Goal: Information Seeking & Learning: Check status

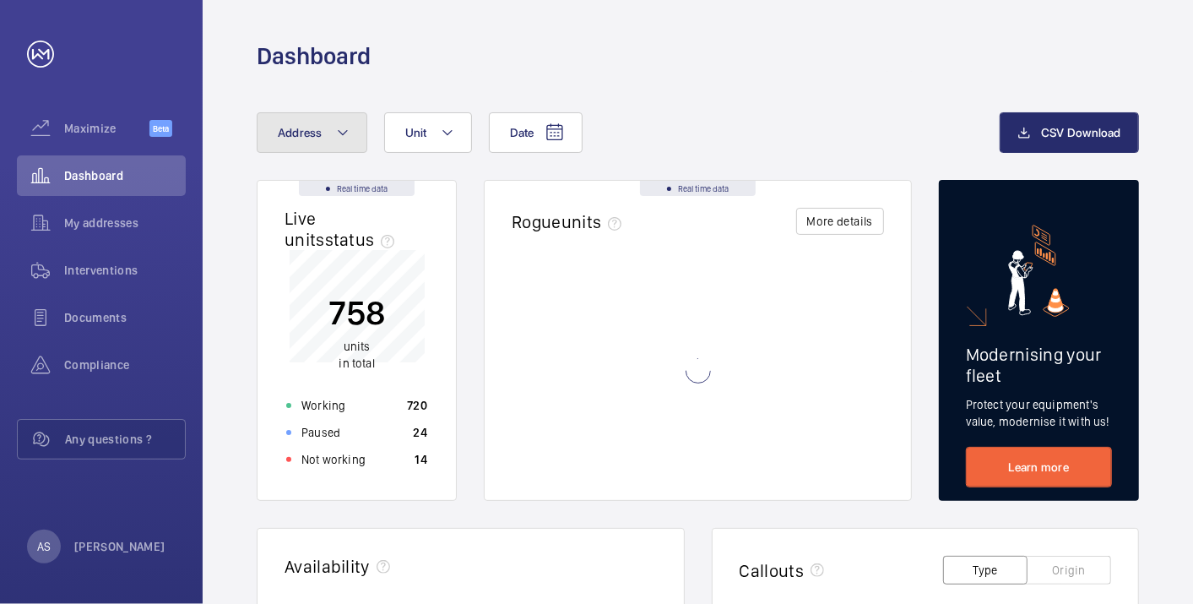
drag, startPoint x: 329, startPoint y: 132, endPoint x: 337, endPoint y: 139, distance: 11.4
click at [329, 130] on button "Address" at bounding box center [312, 132] width 111 height 41
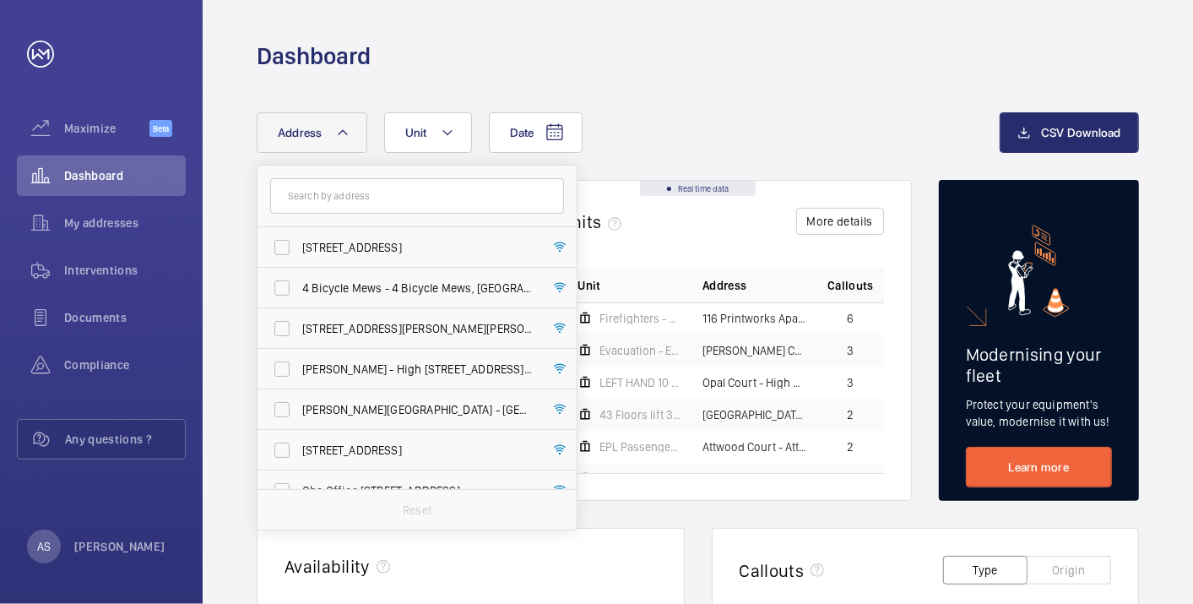
click at [364, 200] on input "text" at bounding box center [417, 195] width 294 height 35
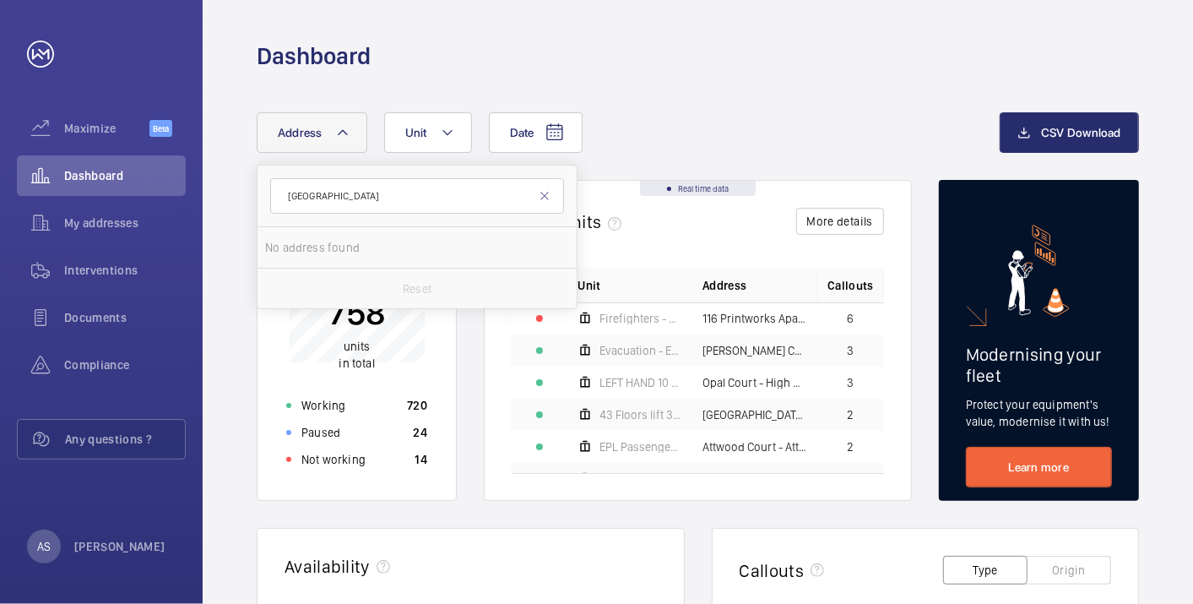
type input "[GEOGRAPHIC_DATA]"
click at [389, 250] on span "[GEOGRAPHIC_DATA] - [GEOGRAPHIC_DATA]" at bounding box center [418, 247] width 232 height 17
click at [299, 250] on input "[GEOGRAPHIC_DATA] - [GEOGRAPHIC_DATA]" at bounding box center [282, 248] width 34 height 34
checkbox input "true"
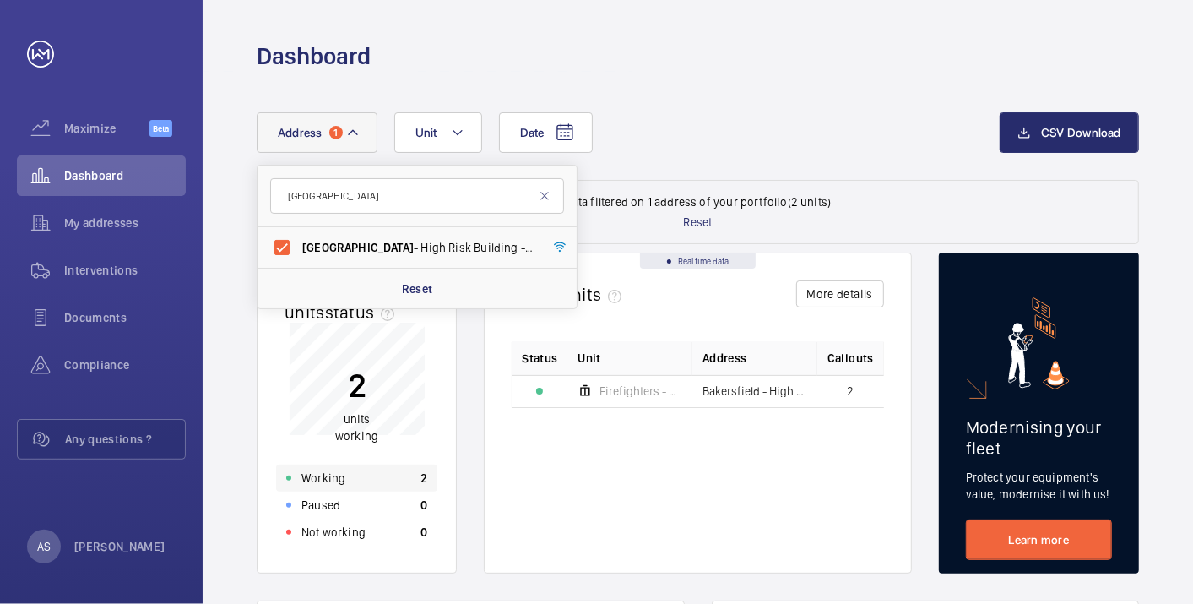
click at [396, 481] on div "Working 2" at bounding box center [356, 477] width 161 height 27
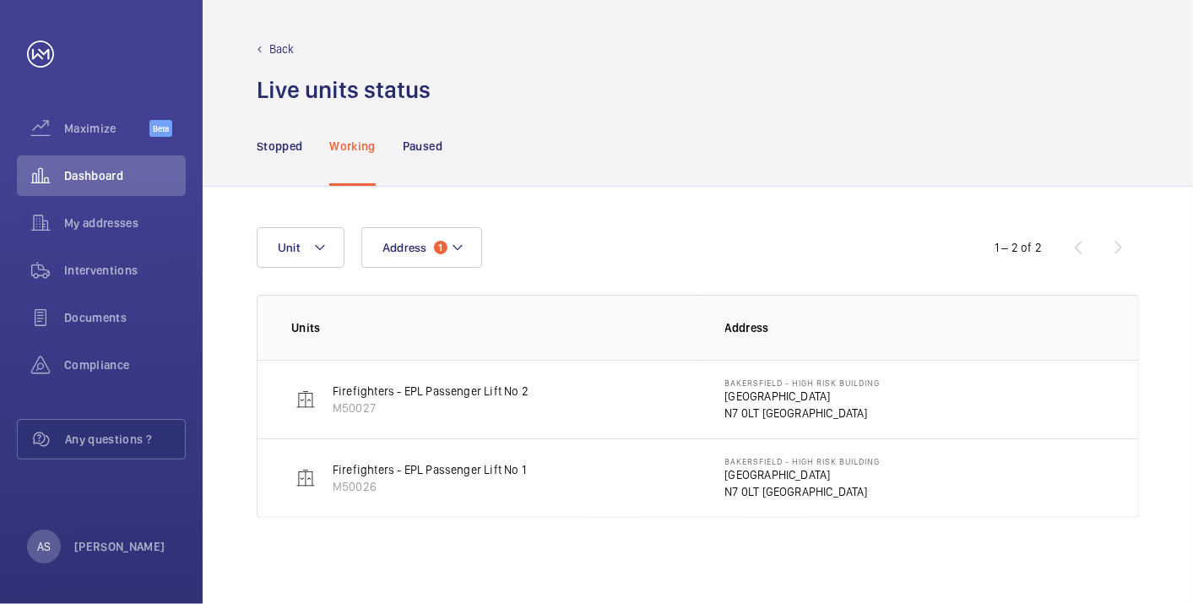
click at [752, 394] on p "[GEOGRAPHIC_DATA]" at bounding box center [802, 396] width 155 height 17
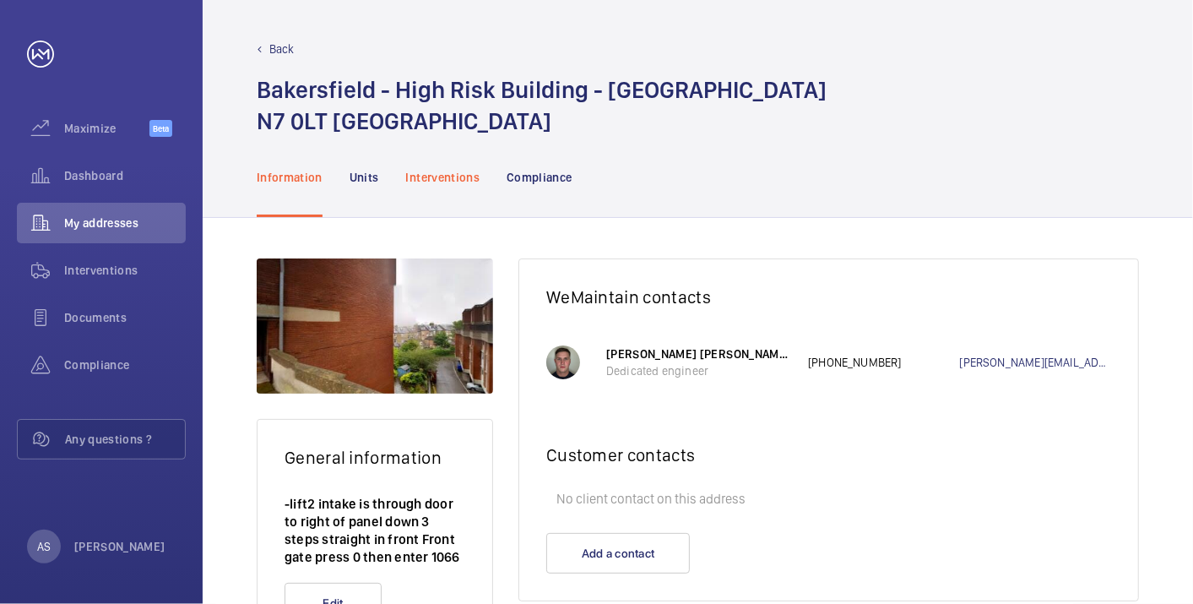
click at [452, 177] on p "Interventions" at bounding box center [443, 177] width 74 height 17
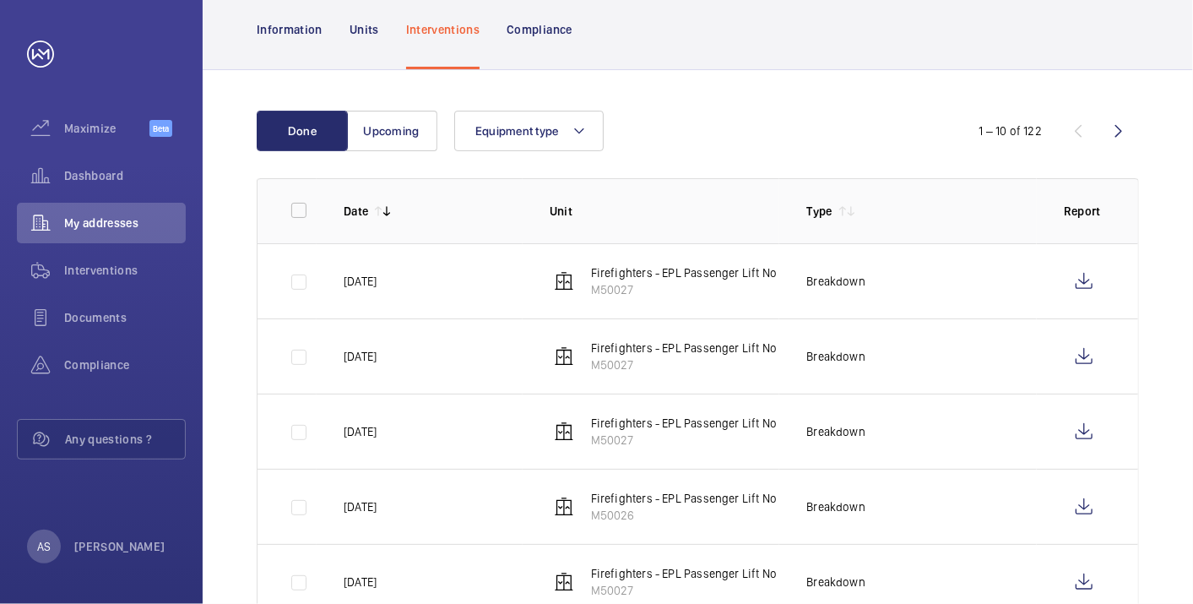
scroll to position [187, 0]
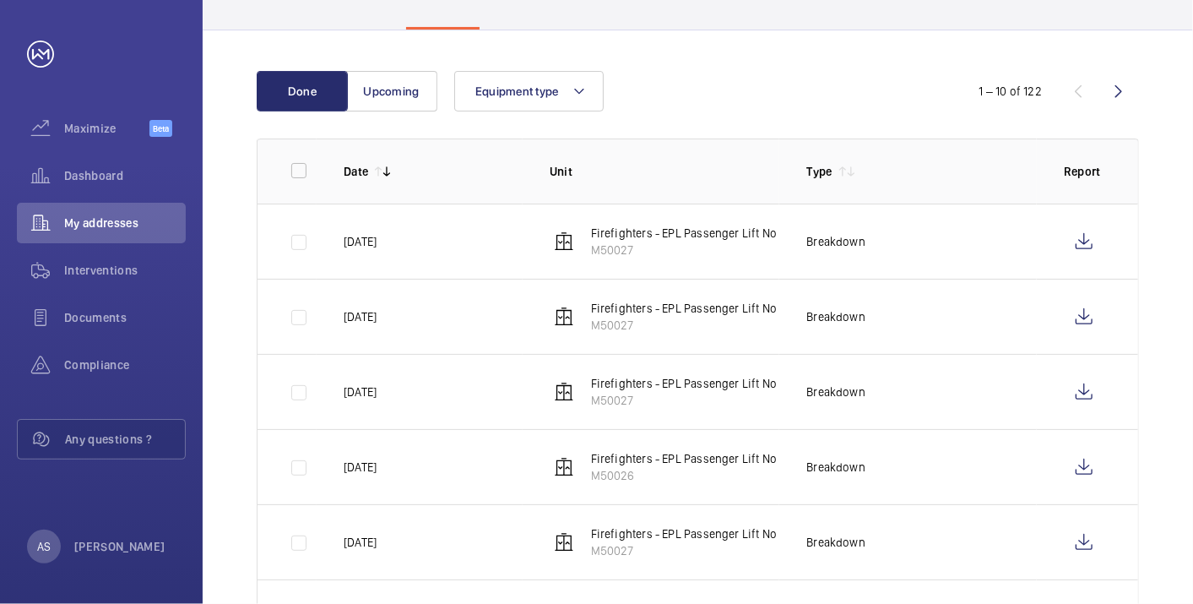
drag, startPoint x: 330, startPoint y: 239, endPoint x: 429, endPoint y: 248, distance: 99.2
click at [429, 248] on td "[DATE]" at bounding box center [420, 241] width 206 height 75
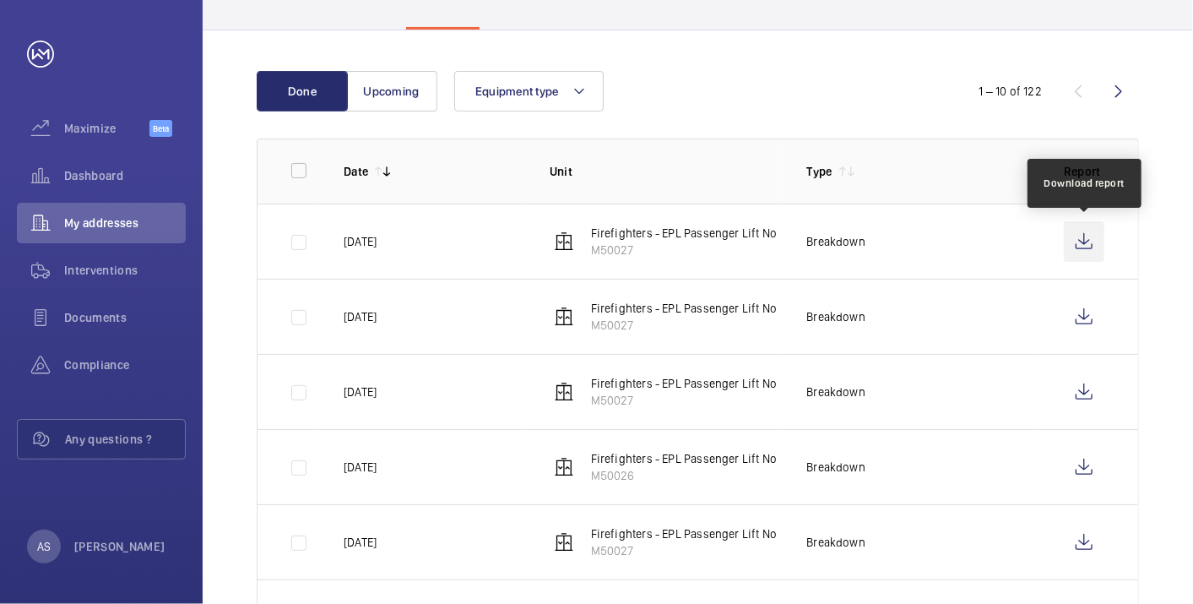
click at [1101, 236] on wm-front-icon-button at bounding box center [1084, 241] width 41 height 41
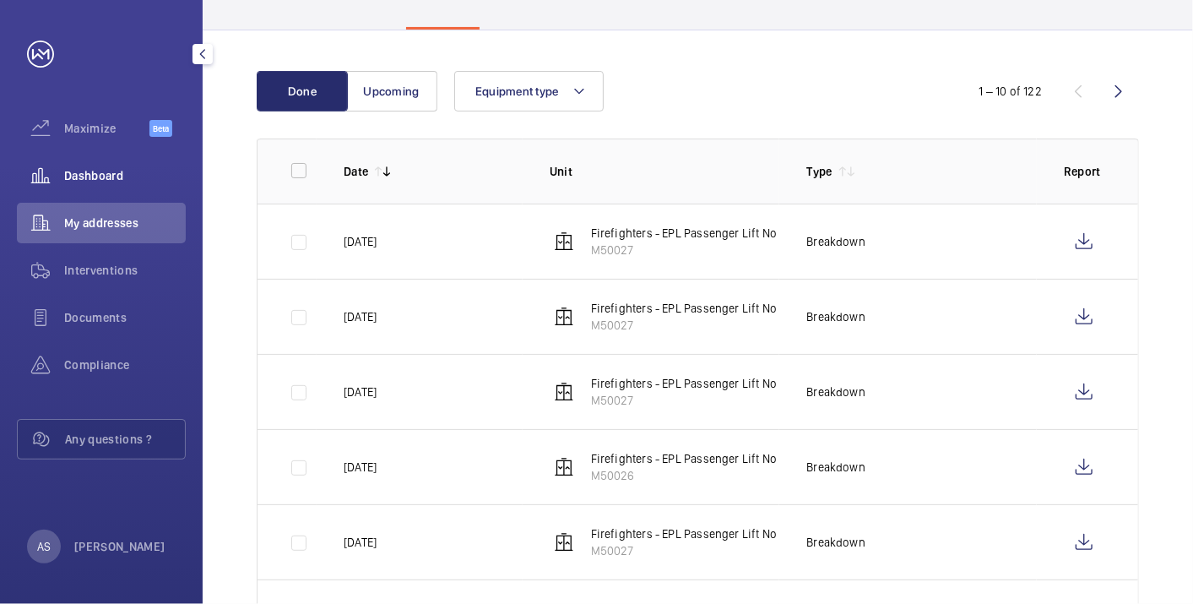
click at [124, 179] on span "Dashboard" at bounding box center [125, 175] width 122 height 17
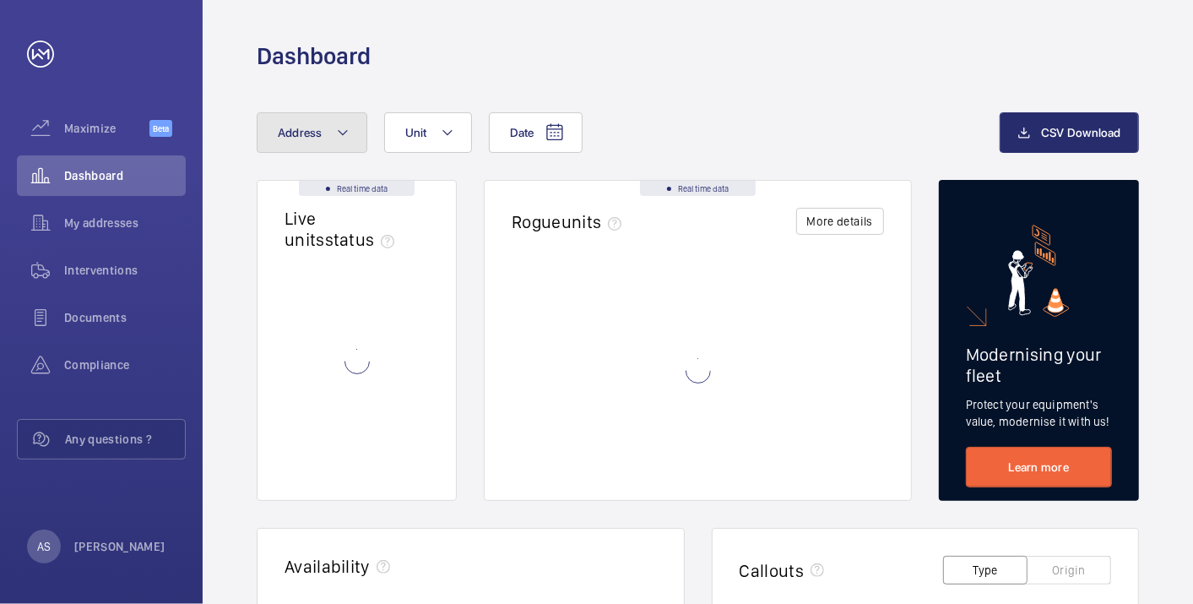
click at [319, 145] on button "Address" at bounding box center [312, 132] width 111 height 41
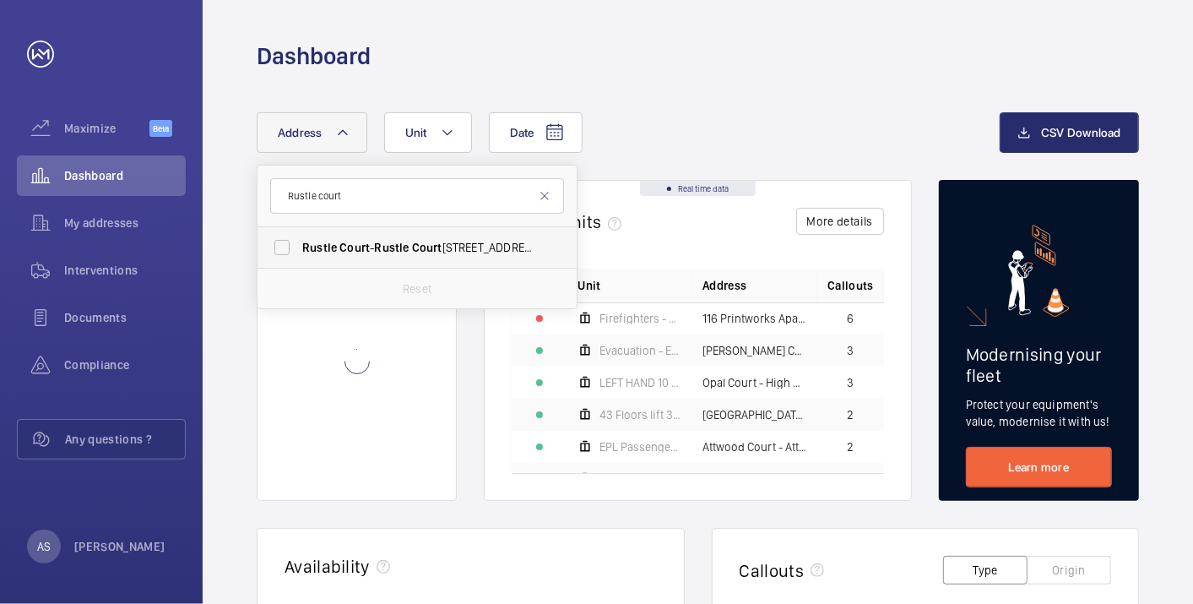
type input "Rustle court"
click at [403, 246] on span "Rustle" at bounding box center [391, 248] width 35 height 14
click at [299, 246] on input "[STREET_ADDRESS]" at bounding box center [282, 248] width 34 height 34
checkbox input "true"
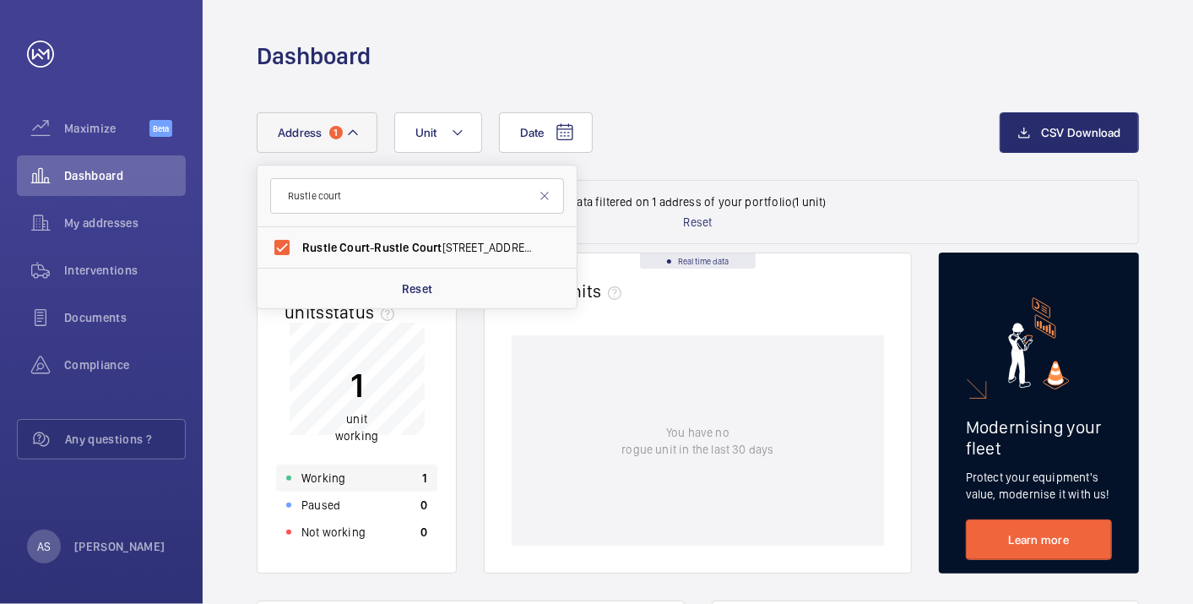
click at [345, 482] on div "Working 1" at bounding box center [356, 477] width 161 height 27
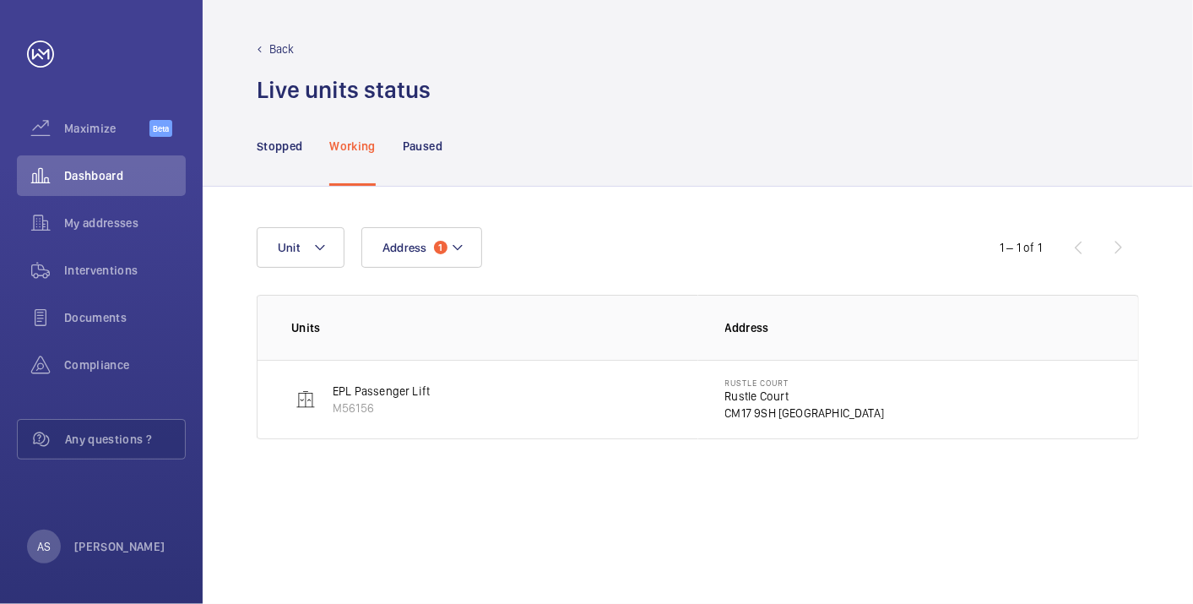
click at [745, 394] on p "Rustle Court" at bounding box center [805, 396] width 160 height 17
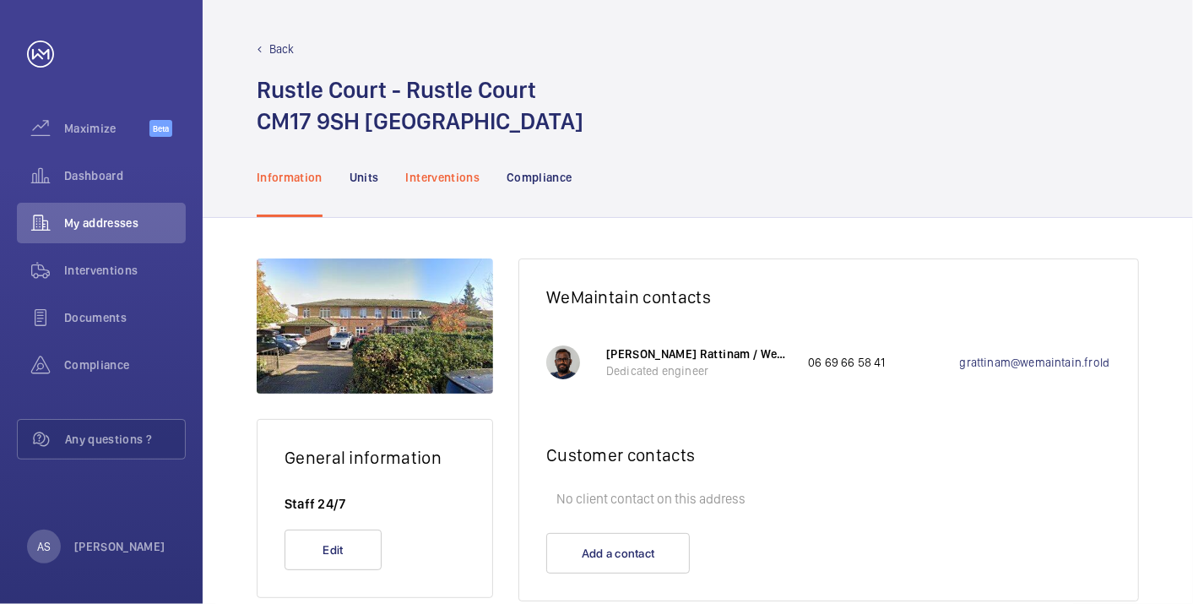
click at [429, 176] on p "Interventions" at bounding box center [443, 177] width 74 height 17
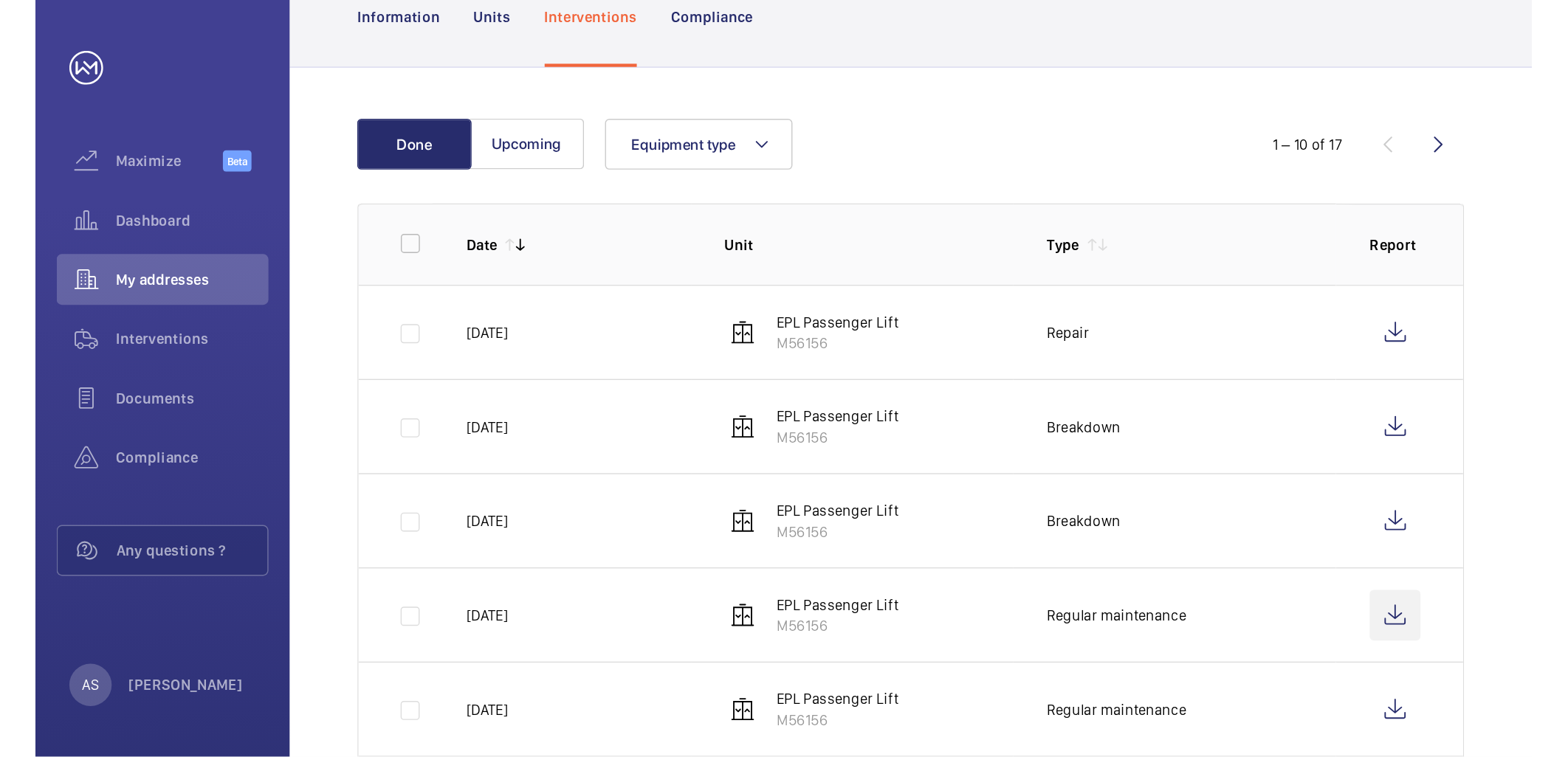
scroll to position [163, 0]
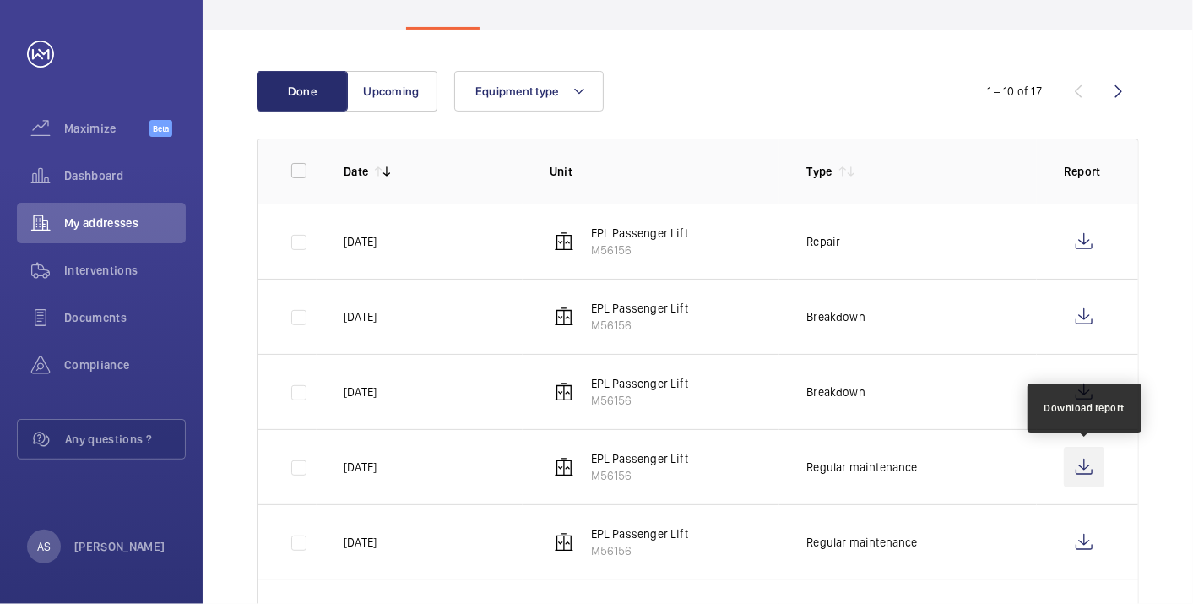
click at [1088, 464] on wm-front-icon-button at bounding box center [1084, 467] width 41 height 41
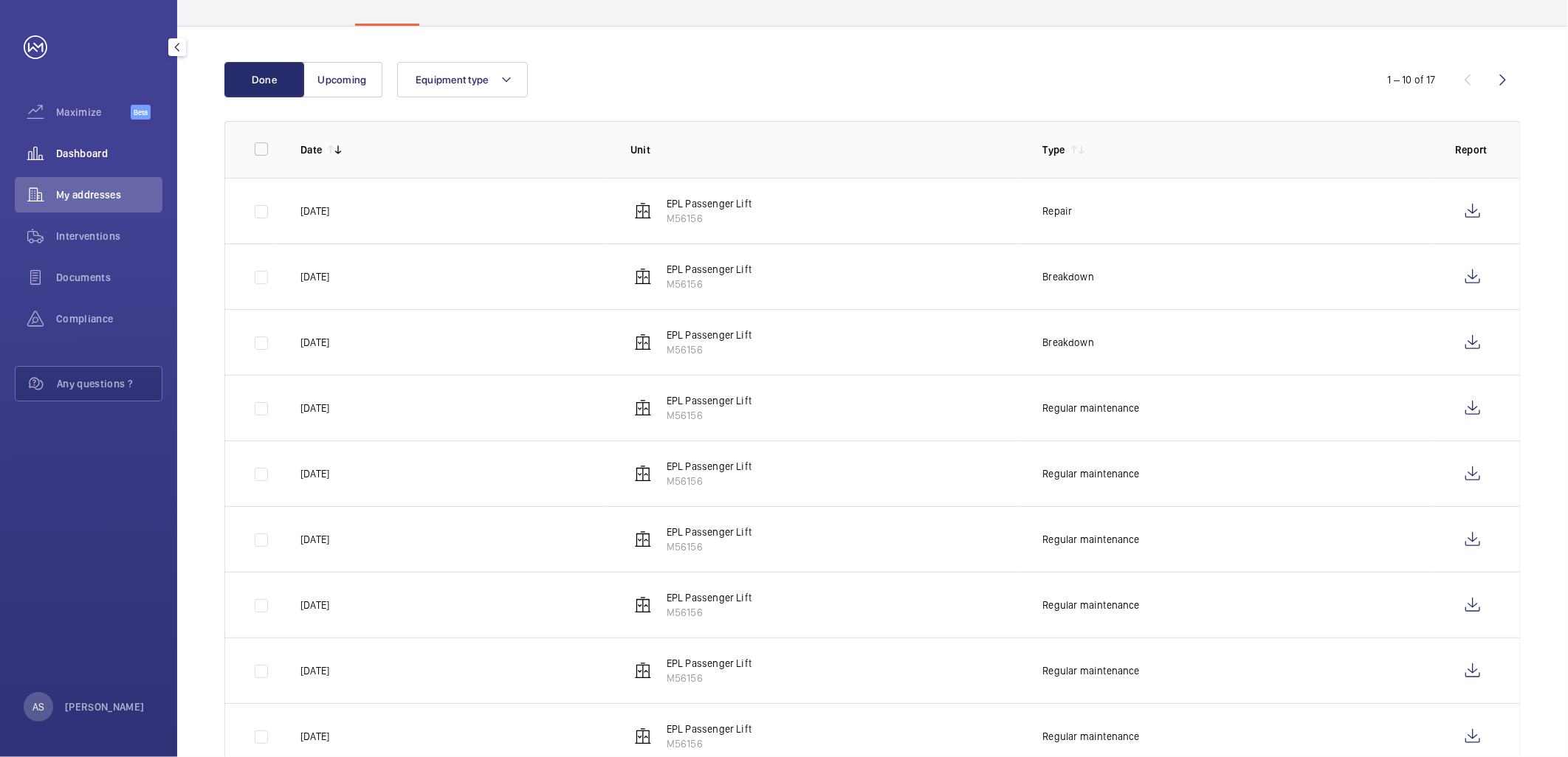
click at [88, 146] on span "Dashboard" at bounding box center [109, 153] width 107 height 15
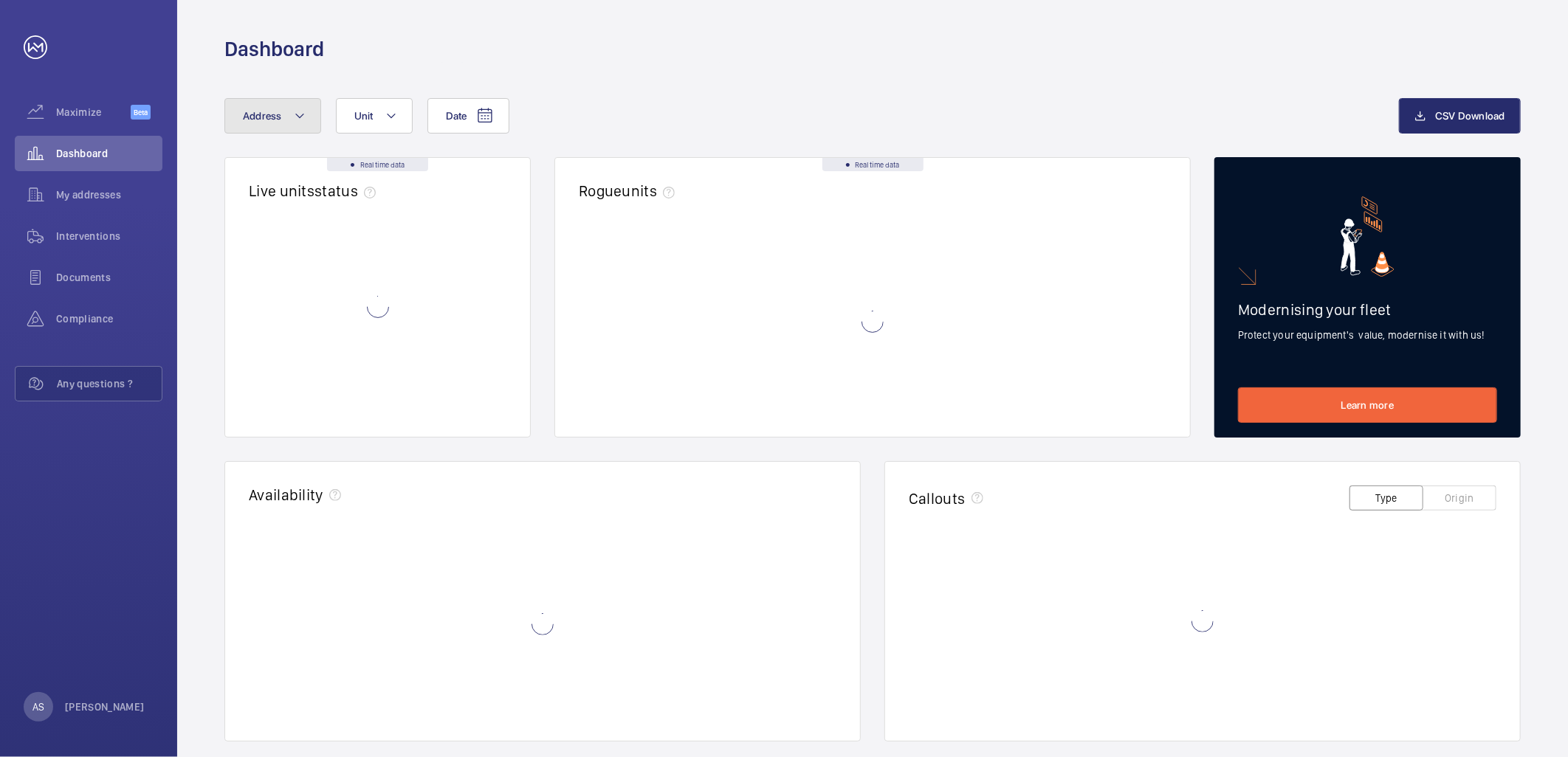
click at [314, 108] on button "Address" at bounding box center [273, 115] width 97 height 36
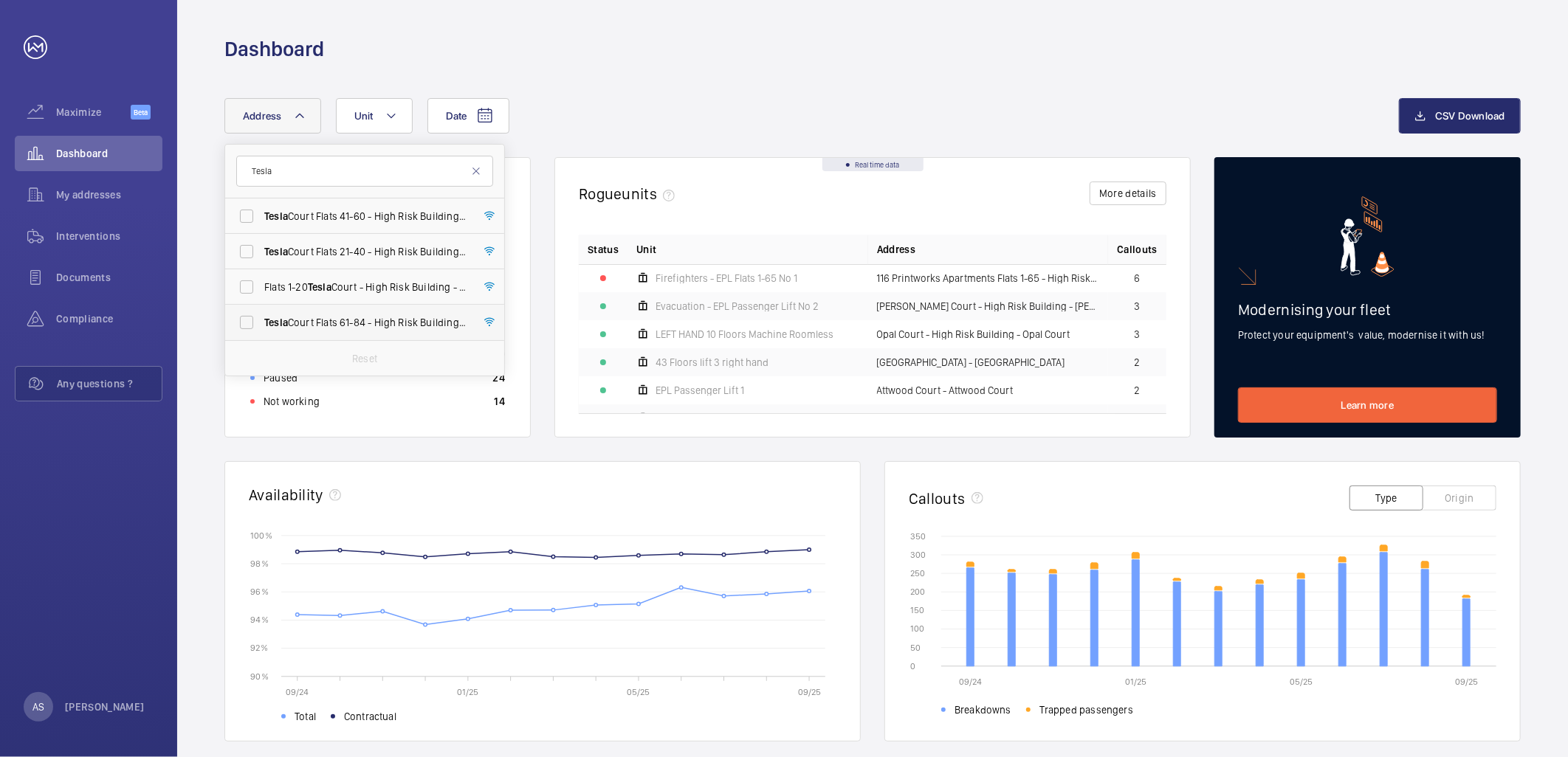
type input "Tesla"
click at [323, 316] on span "Tesla Court Flats [STREET_ADDRESS]" at bounding box center [365, 323] width 203 height 15
click at [261, 315] on input "Tesla Court Flats [STREET_ADDRESS]" at bounding box center [246, 323] width 30 height 30
checkbox input "true"
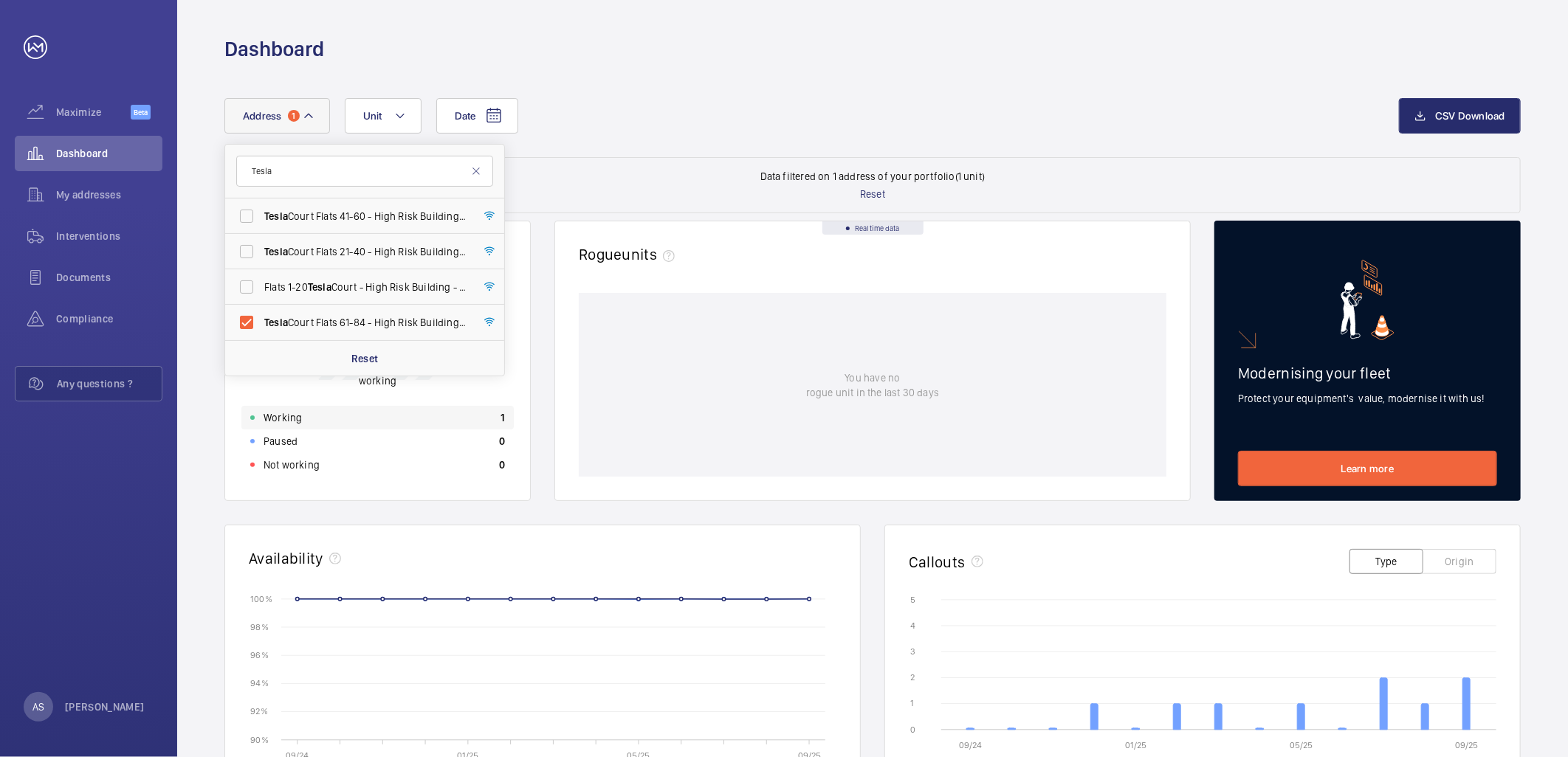
click at [401, 418] on div "Working 1" at bounding box center [378, 417] width 273 height 24
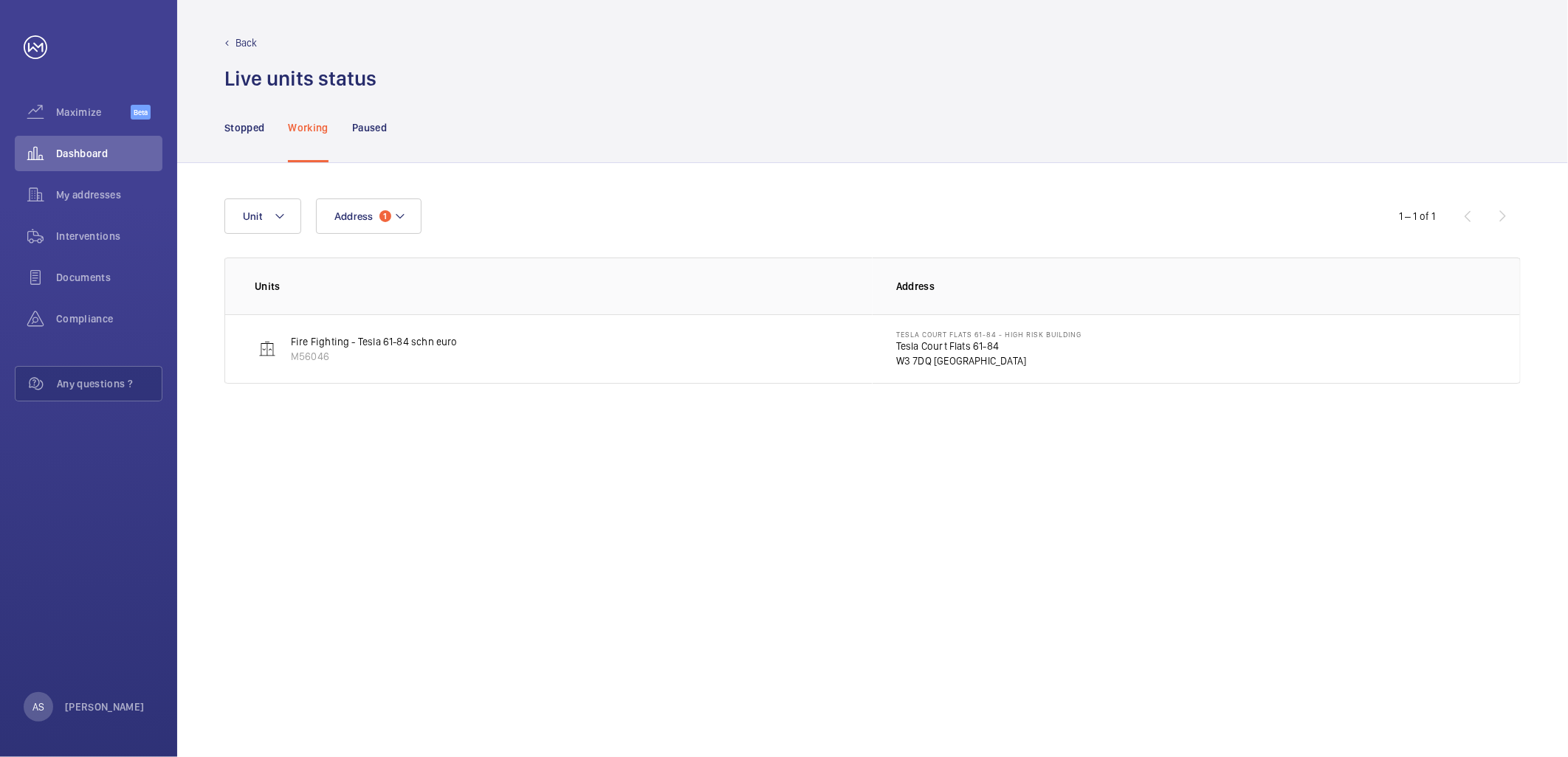
click at [947, 358] on p "W3 7DQ [GEOGRAPHIC_DATA]" at bounding box center [989, 361] width 185 height 15
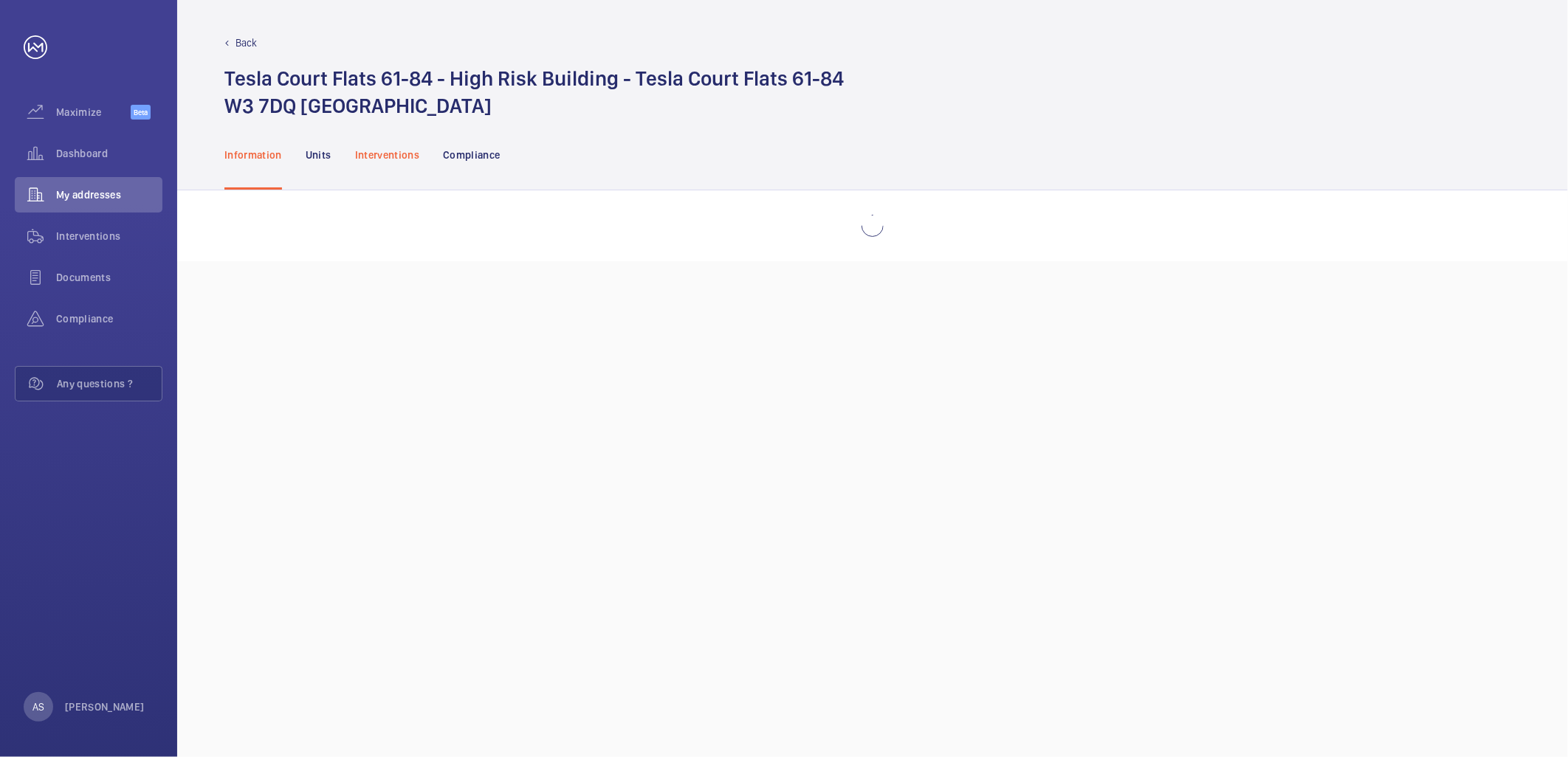
click at [366, 149] on p "Interventions" at bounding box center [387, 155] width 65 height 15
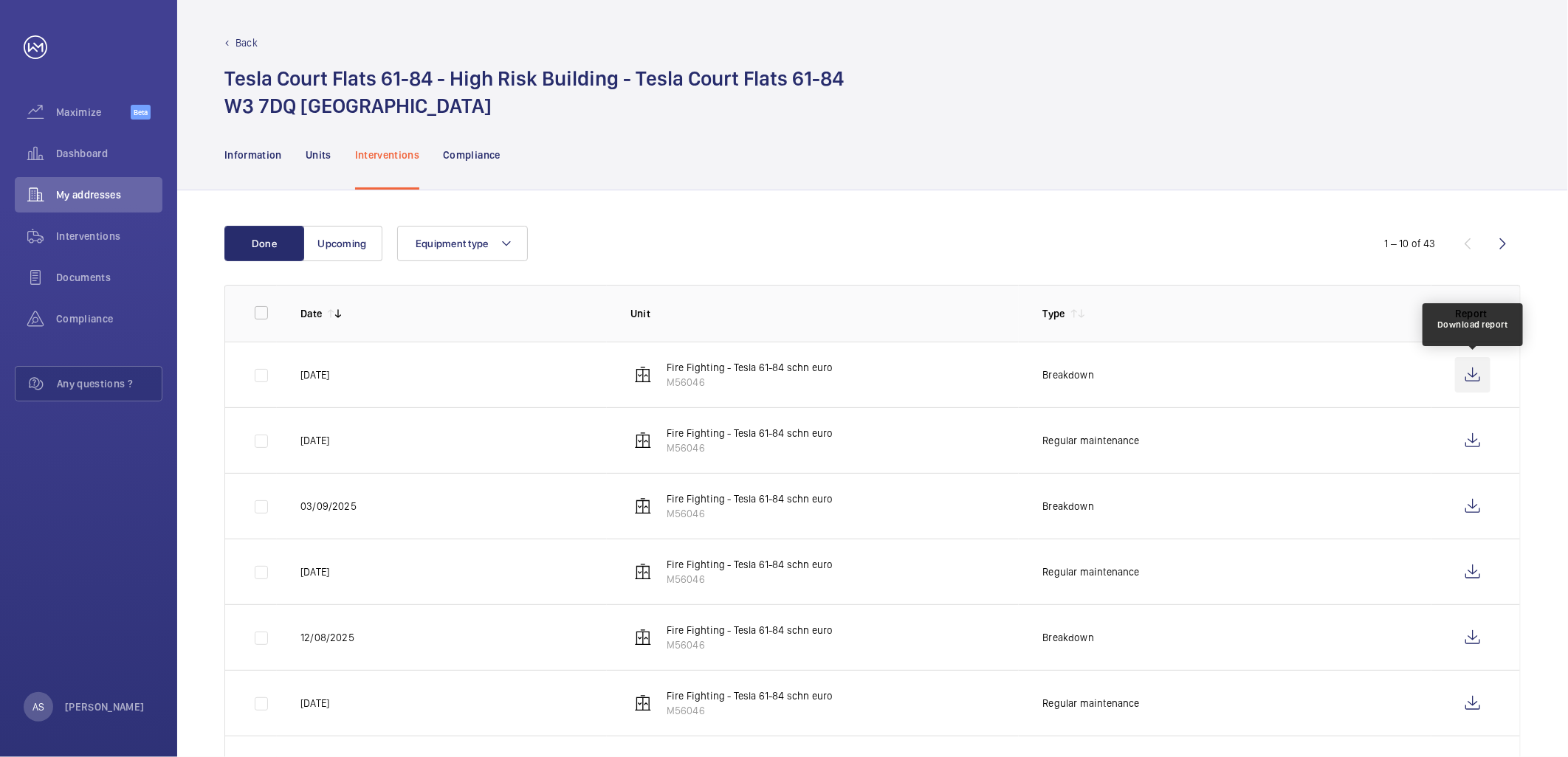
click at [1042, 382] on wm-front-icon-button at bounding box center [1473, 375] width 36 height 36
click at [81, 149] on span "Dashboard" at bounding box center [109, 153] width 107 height 15
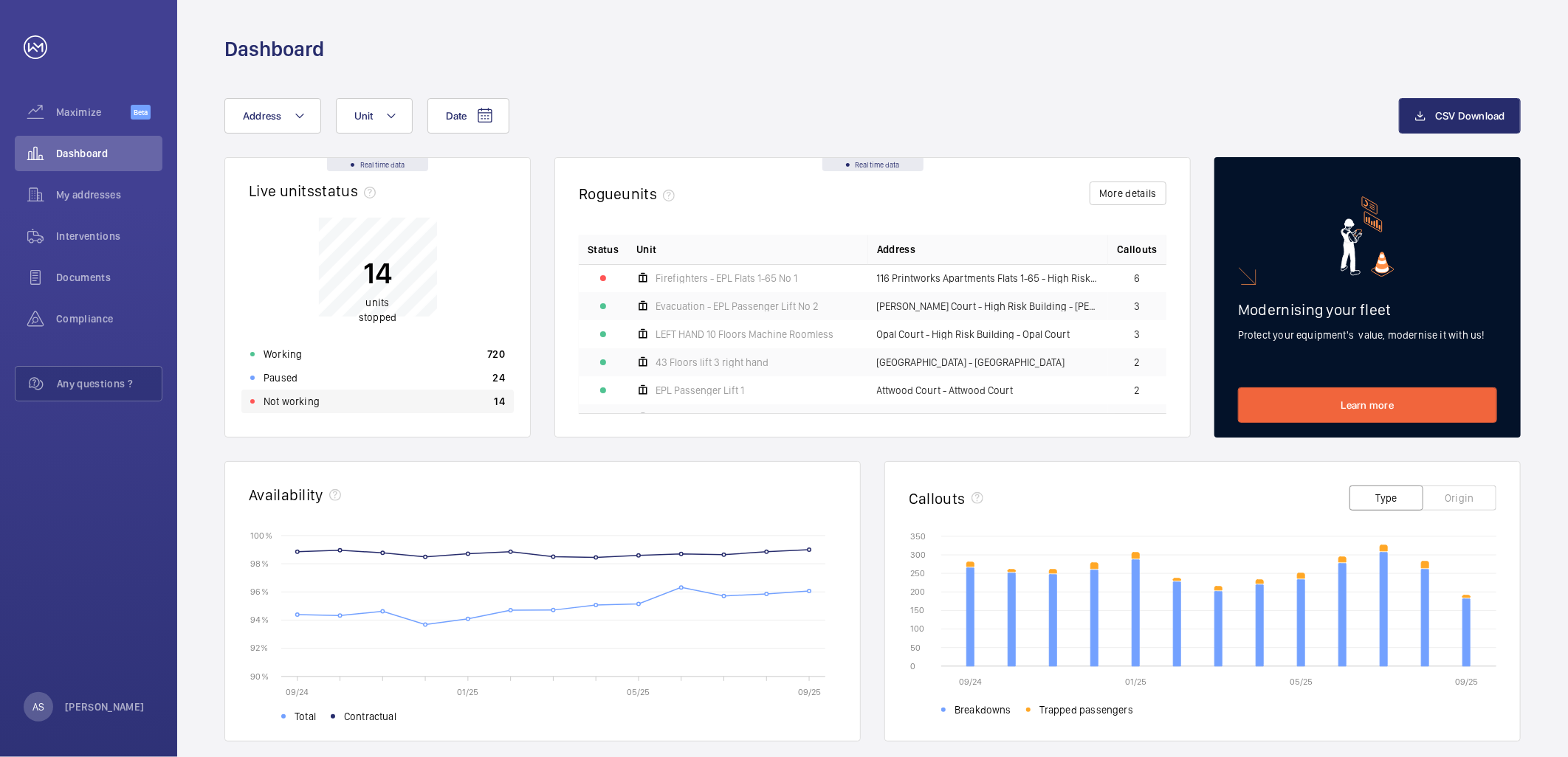
click at [327, 399] on div "Not working 14" at bounding box center [378, 401] width 273 height 24
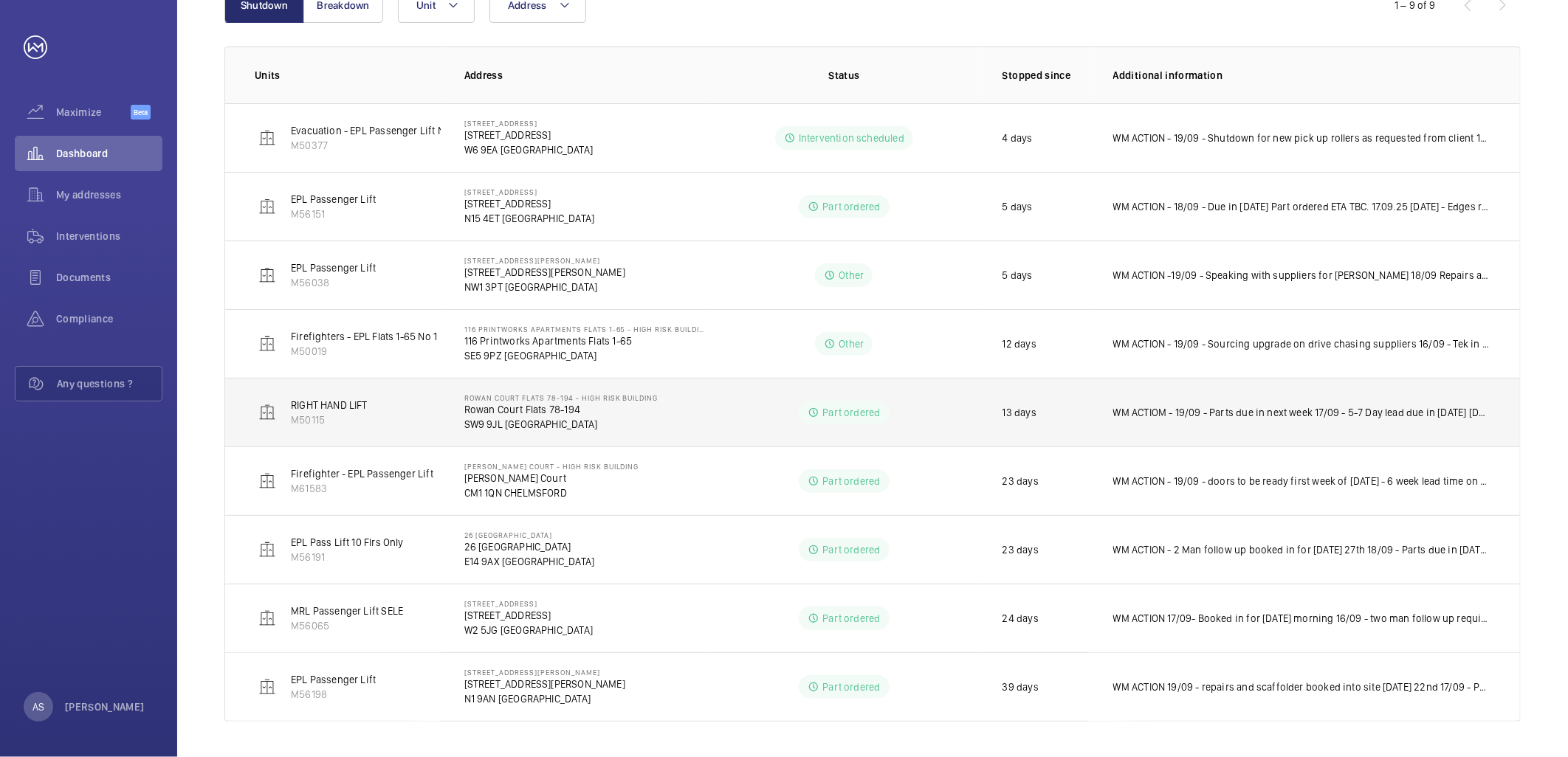
scroll to position [212, 0]
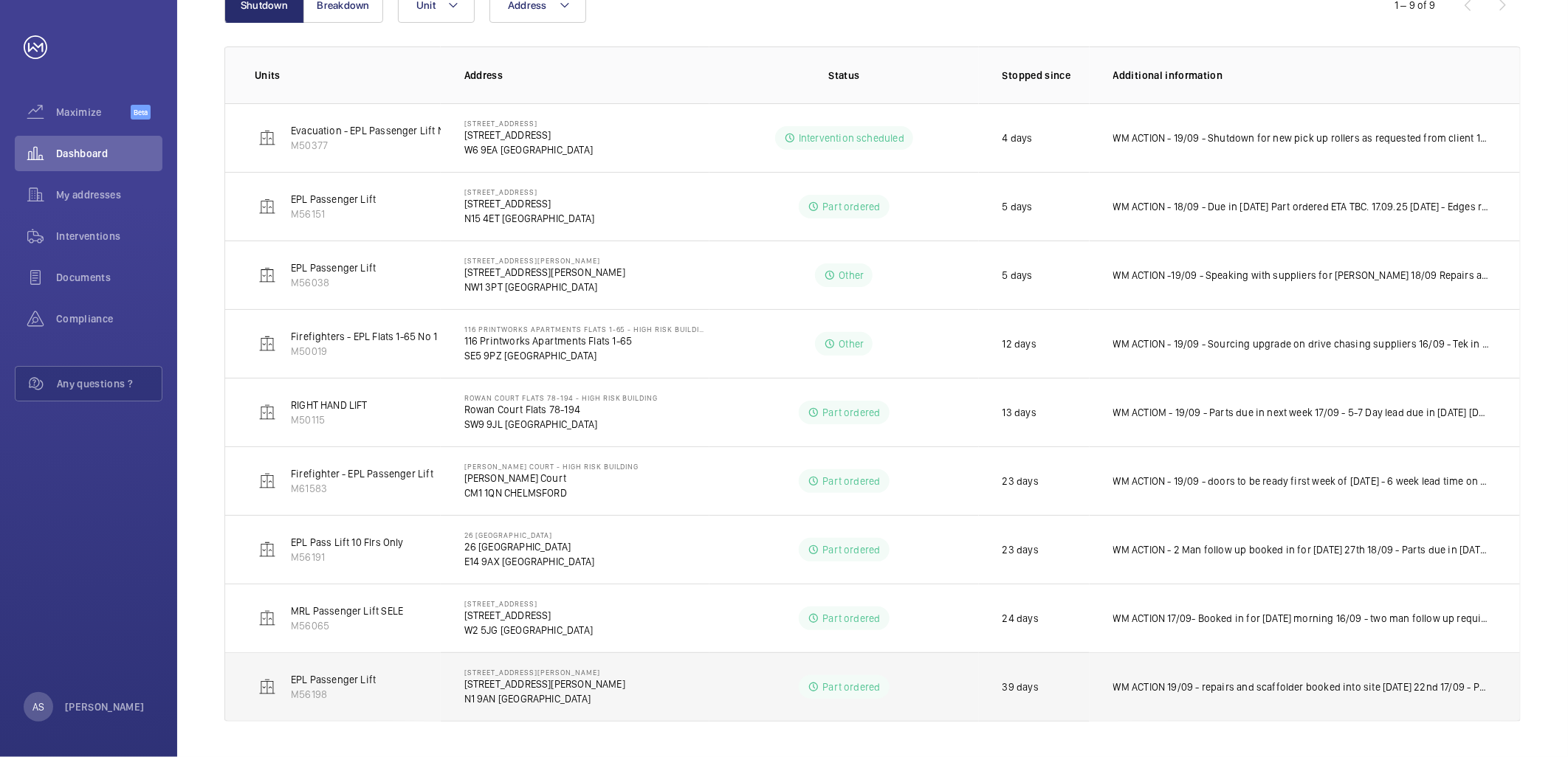
click at [1042, 527] on p "WM ACTION 19/09 - repairs and scaffolder booked into site [DATE] 22nd 17/09 - P…" at bounding box center [1302, 687] width 378 height 15
